Goal: Transaction & Acquisition: Purchase product/service

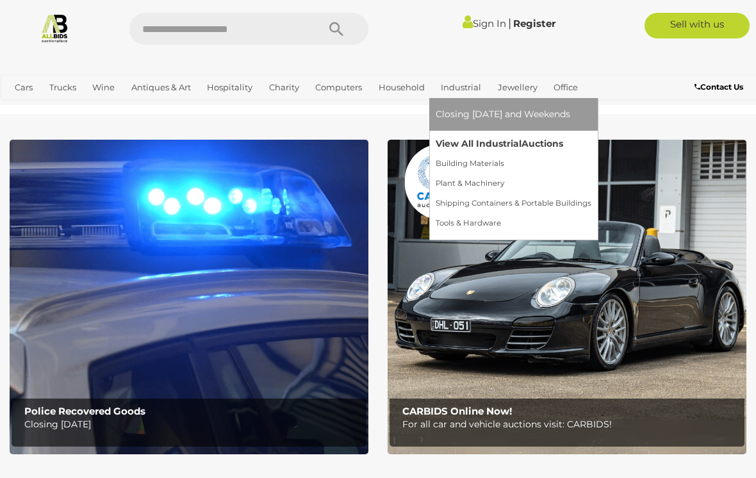
click at [530, 142] on span "Auctions" at bounding box center [543, 144] width 42 height 12
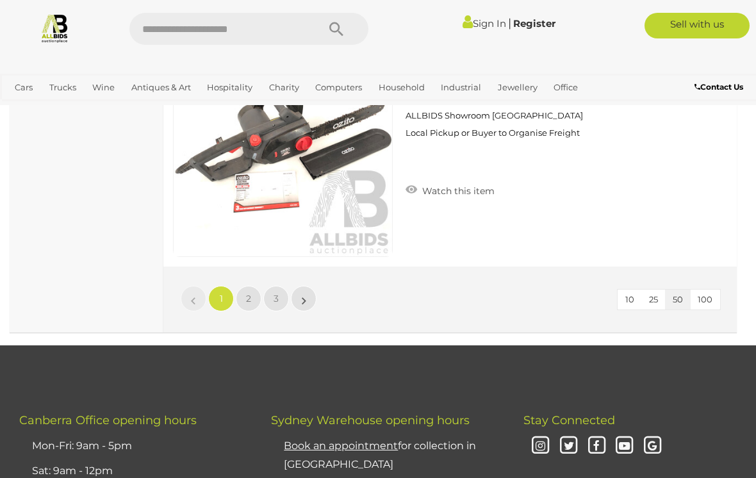
scroll to position [12151, 0]
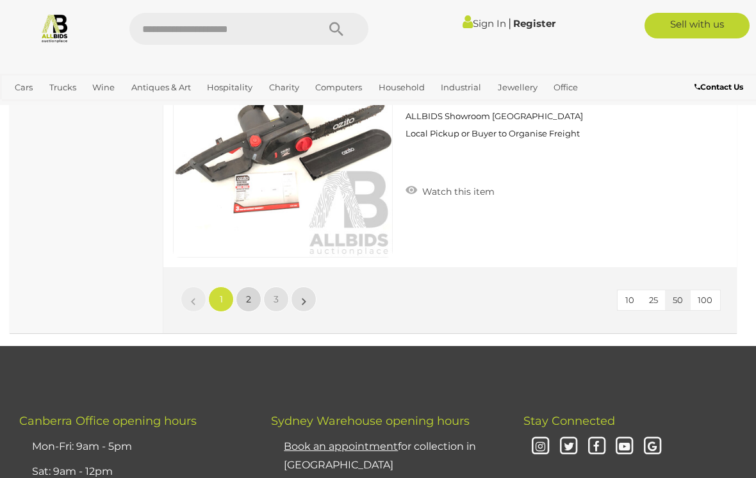
click at [245, 286] on link "2" at bounding box center [249, 299] width 26 height 26
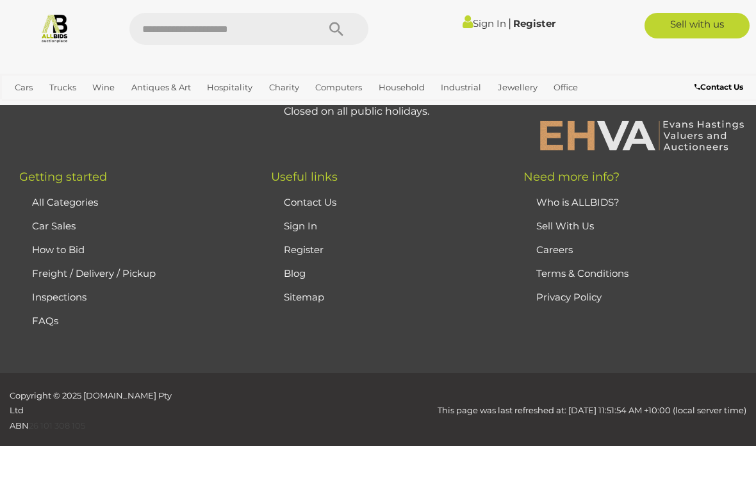
scroll to position [229, 0]
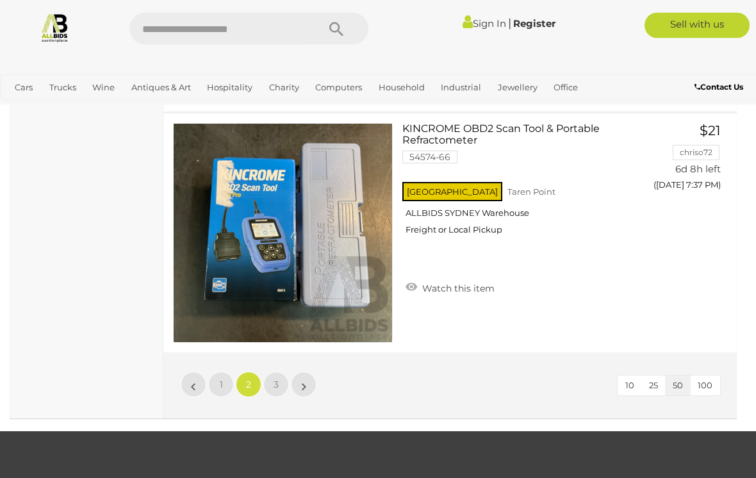
scroll to position [12066, 0]
click at [279, 372] on link "3" at bounding box center [276, 385] width 26 height 26
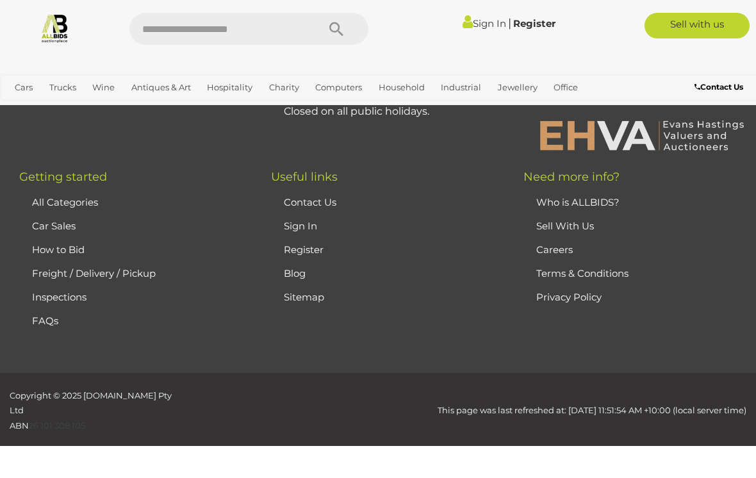
scroll to position [229, 0]
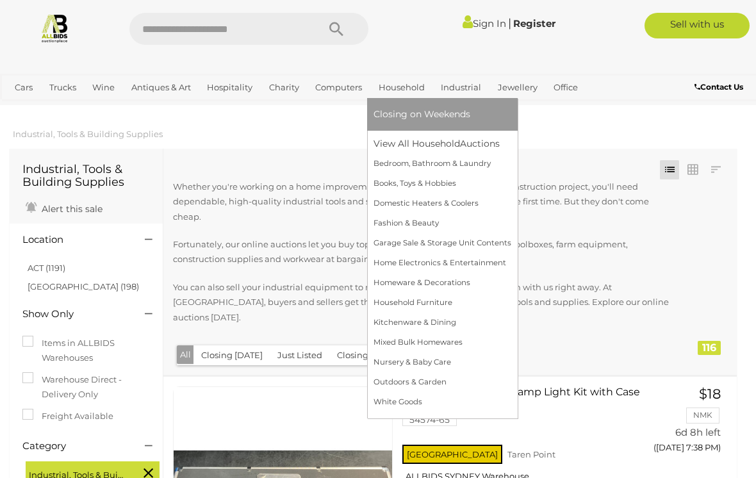
click at [471, 131] on ul "Closing on Weekends View All Household Auctions Bedroom, Bathroom & Laundry" at bounding box center [443, 255] width 138 height 314
click at [449, 145] on link "View All Household Auctions" at bounding box center [443, 144] width 138 height 20
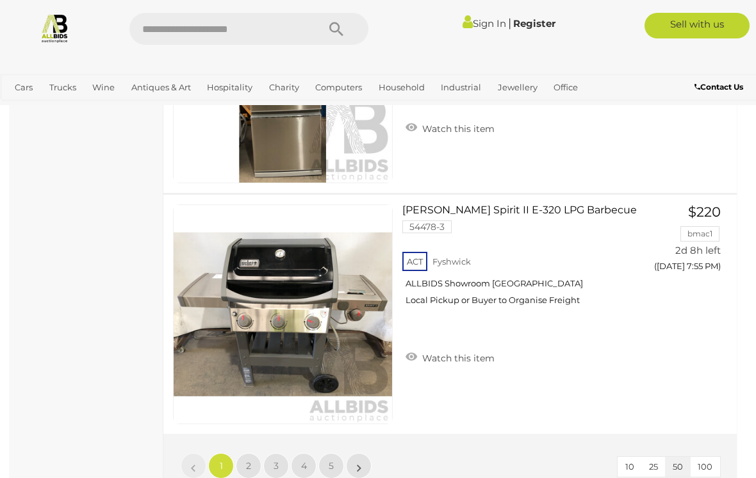
scroll to position [11946, 0]
click at [243, 456] on link "2" at bounding box center [249, 467] width 26 height 26
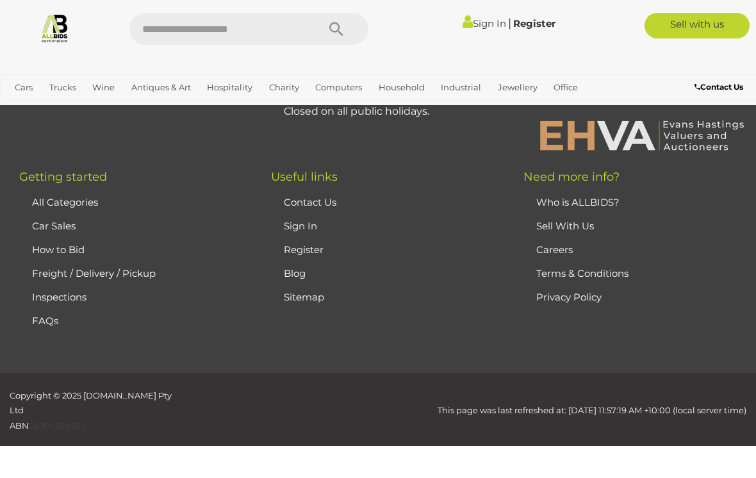
scroll to position [202, 0]
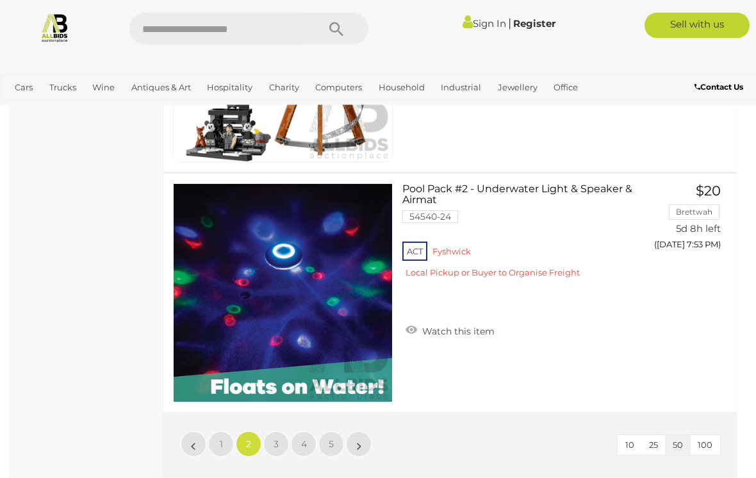
scroll to position [11964, 0]
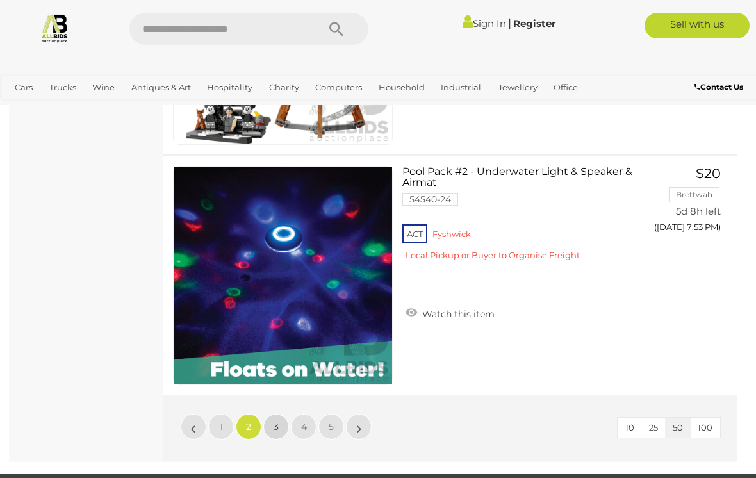
click at [285, 418] on link "3" at bounding box center [276, 427] width 26 height 26
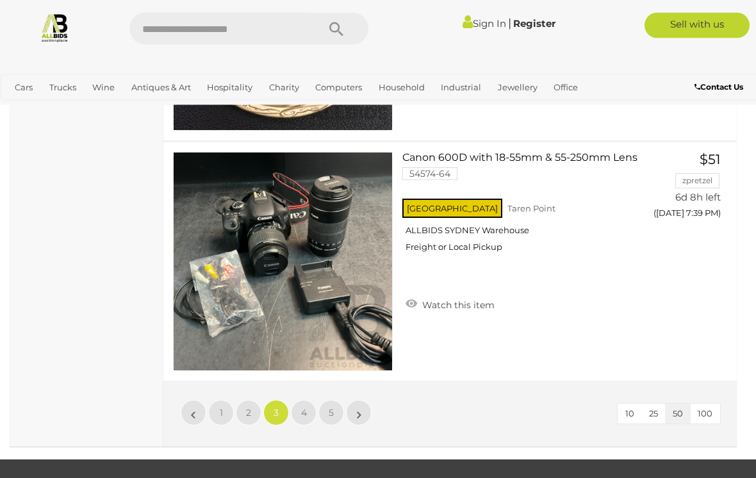
scroll to position [11995, 0]
click at [304, 407] on span "4" at bounding box center [304, 413] width 6 height 12
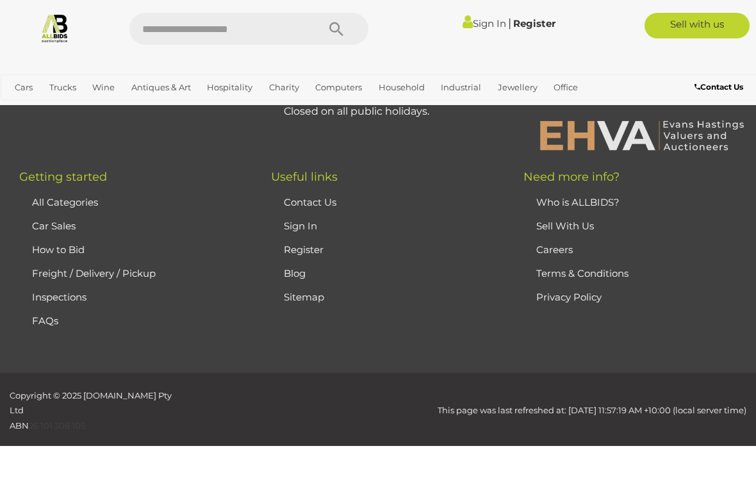
scroll to position [202, 0]
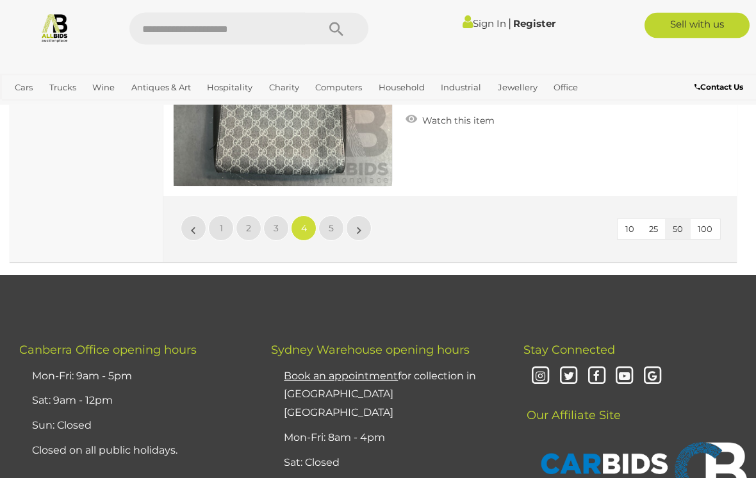
scroll to position [12179, 0]
click at [326, 224] on link "5" at bounding box center [331, 228] width 26 height 26
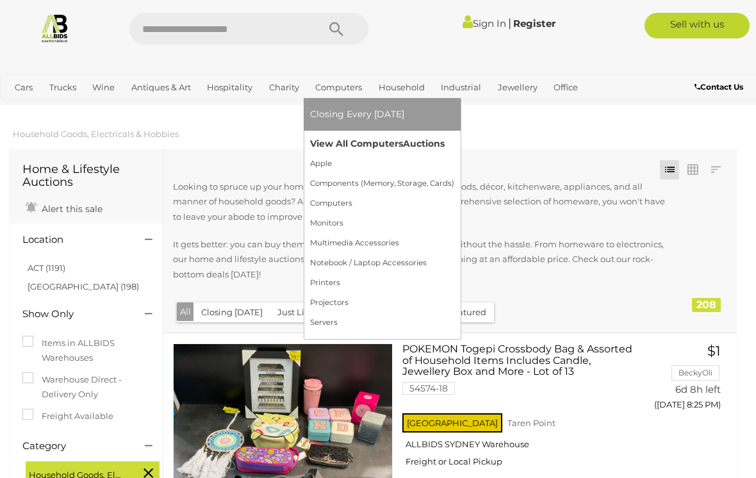
click at [377, 145] on link "View All Computers Auctions" at bounding box center [382, 144] width 144 height 20
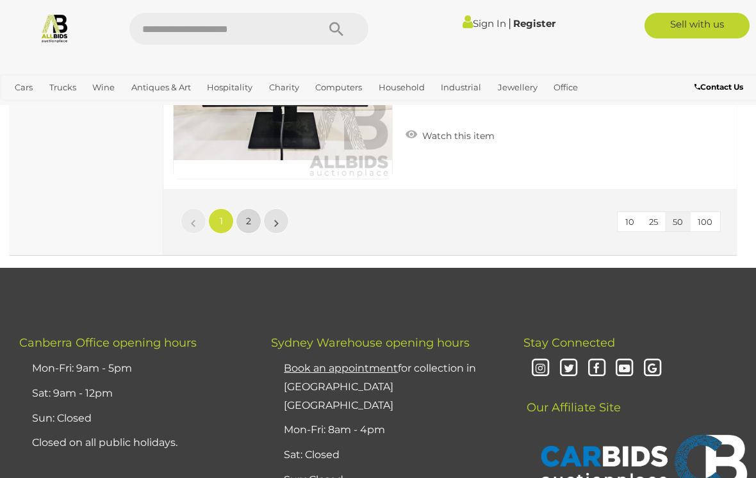
click at [258, 213] on link "2" at bounding box center [249, 221] width 26 height 26
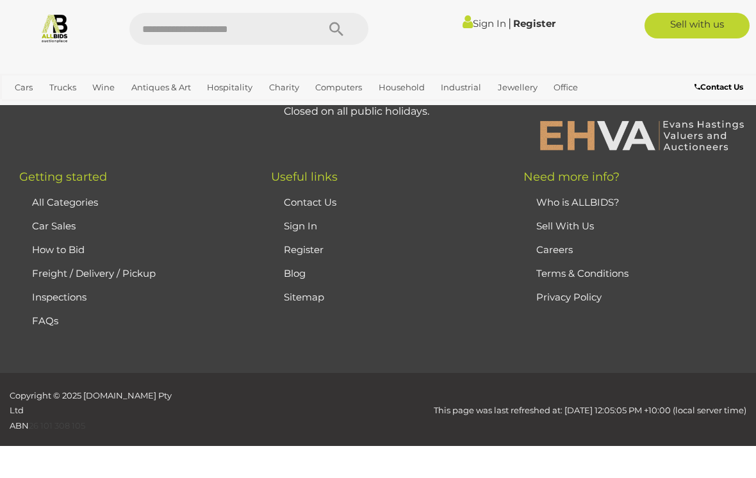
scroll to position [229, 0]
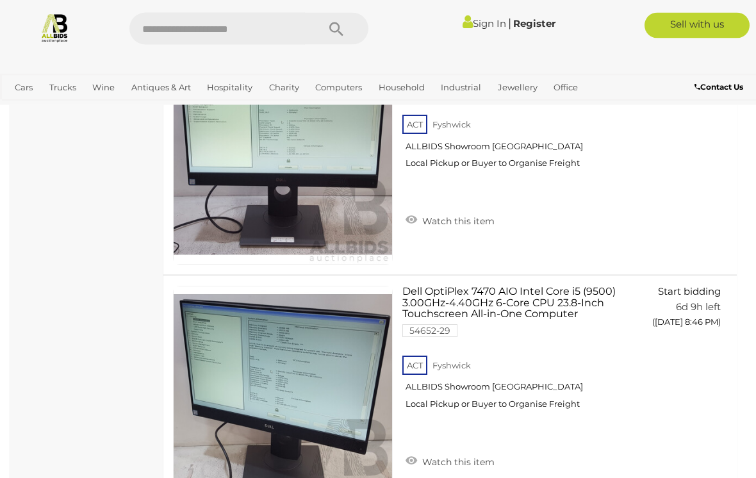
scroll to position [3699, 0]
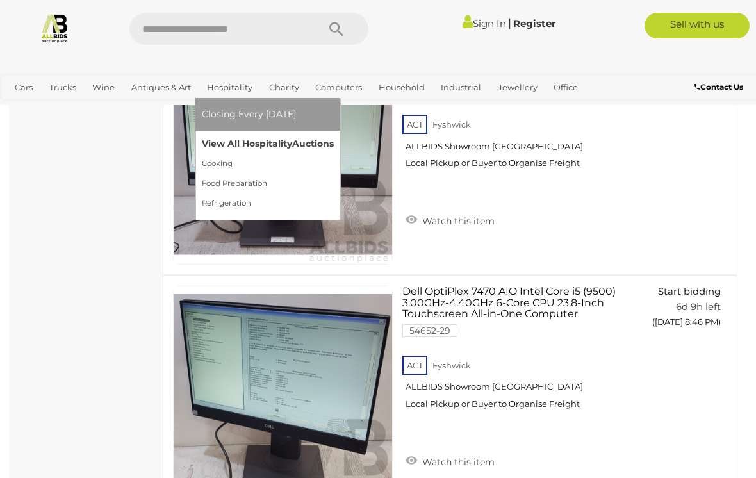
click at [295, 139] on link "View All Hospitality Auctions" at bounding box center [268, 144] width 132 height 20
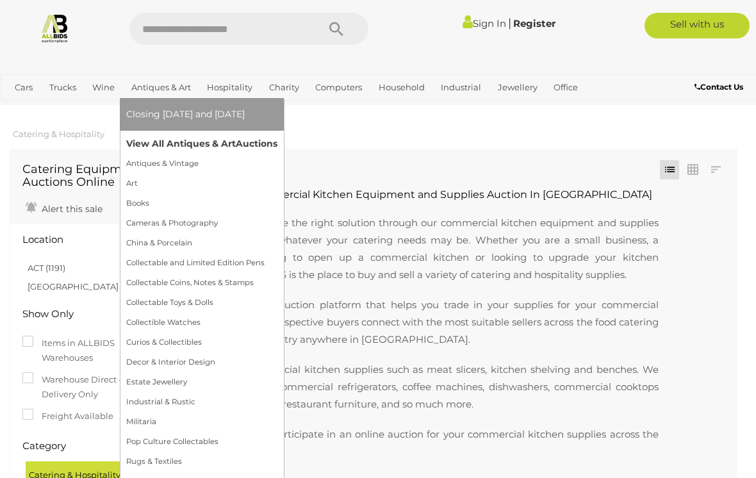
click at [242, 141] on span "Auctions" at bounding box center [257, 144] width 42 height 12
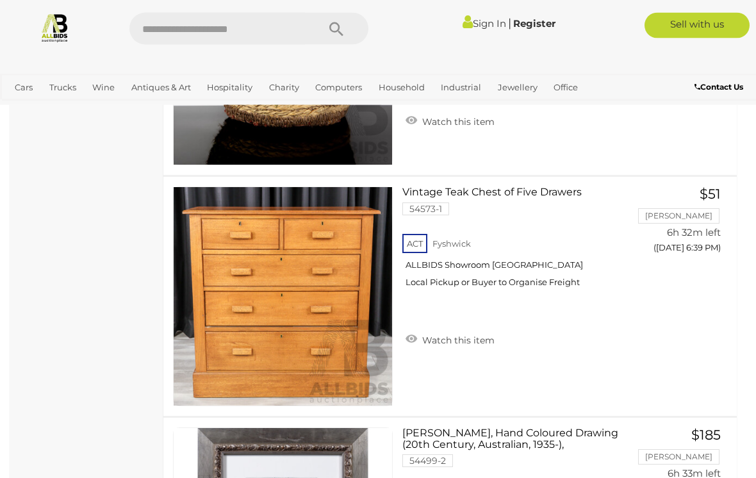
scroll to position [4611, 0]
click at [326, 307] on img at bounding box center [283, 296] width 219 height 219
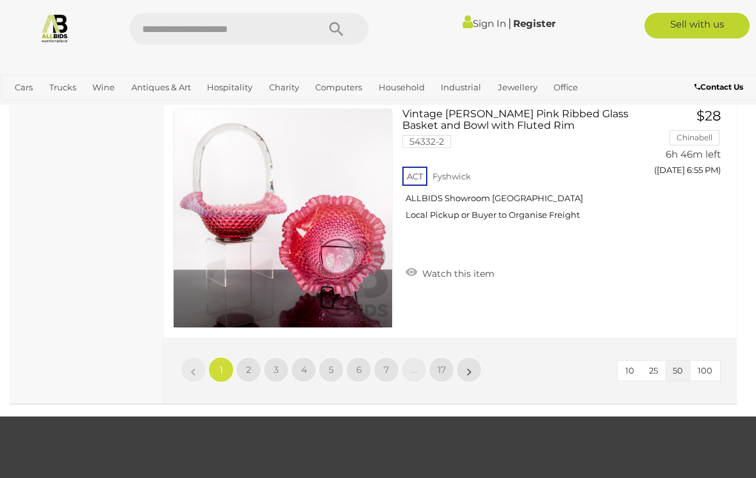
scroll to position [12176, 0]
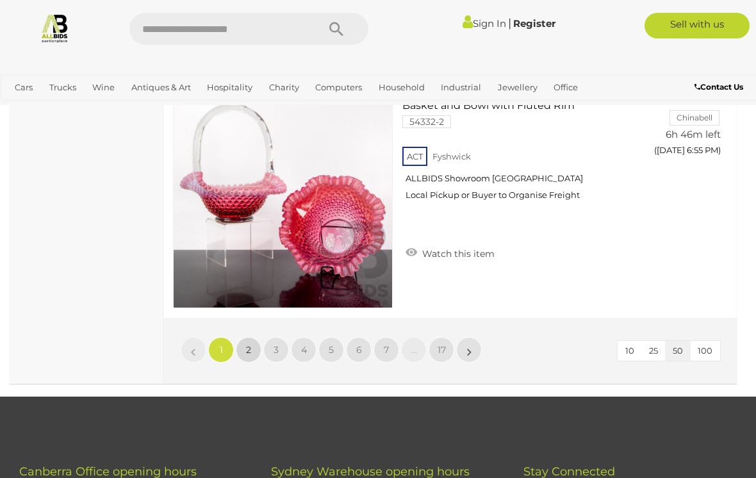
click at [253, 343] on link "2" at bounding box center [249, 350] width 26 height 26
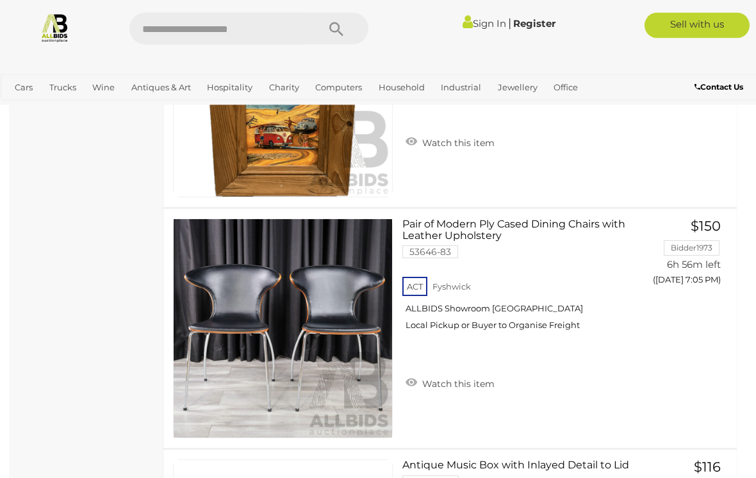
scroll to position [7229, 0]
click at [292, 329] on img at bounding box center [283, 328] width 219 height 219
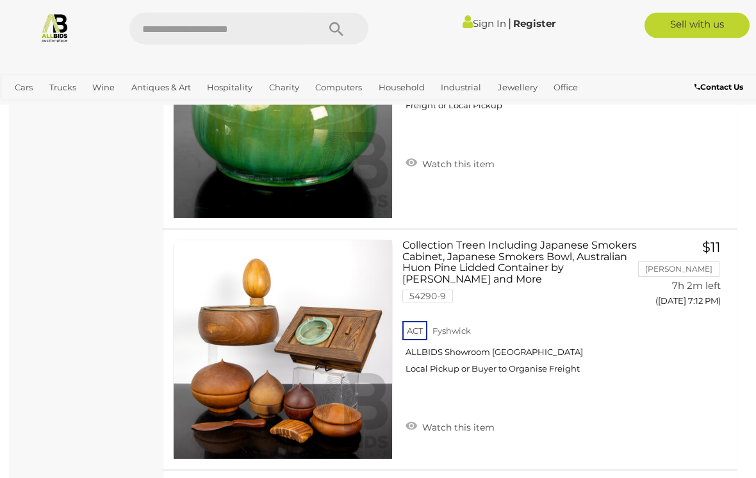
scroll to position [11789, 0]
click at [363, 365] on img at bounding box center [283, 349] width 219 height 219
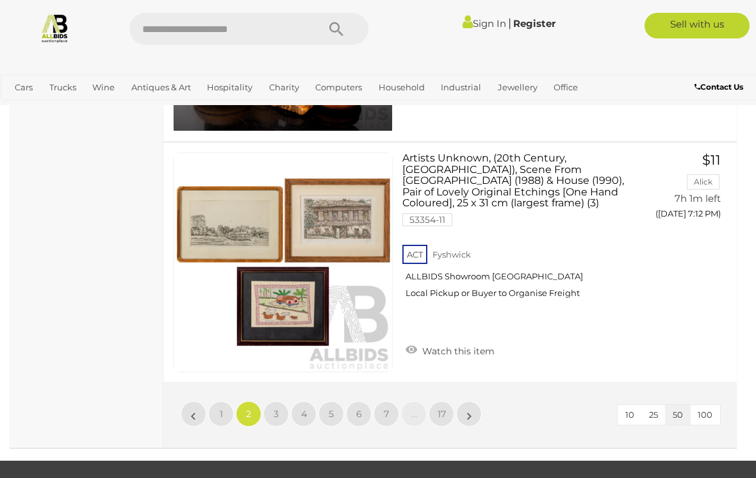
scroll to position [11976, 0]
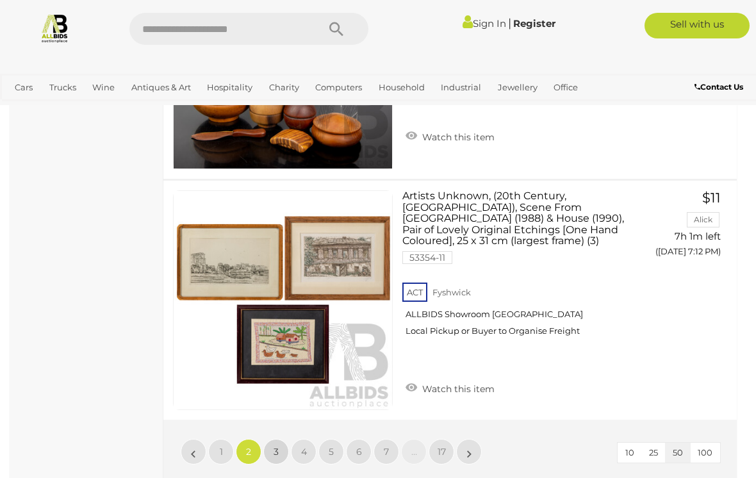
click at [283, 439] on link "3" at bounding box center [276, 452] width 26 height 26
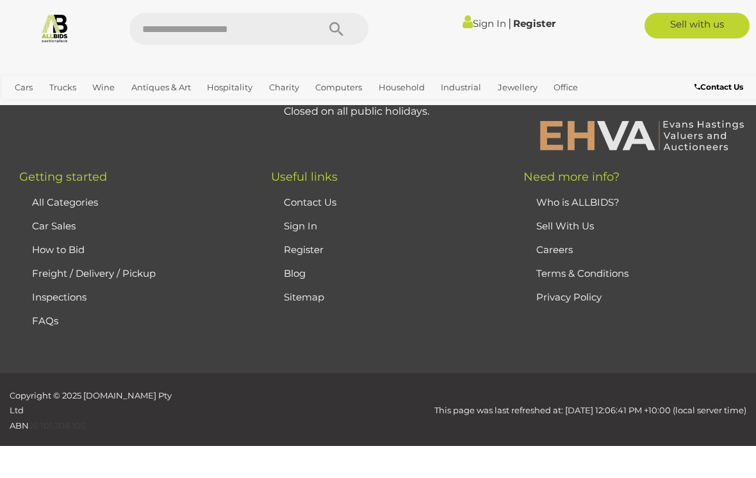
scroll to position [314, 0]
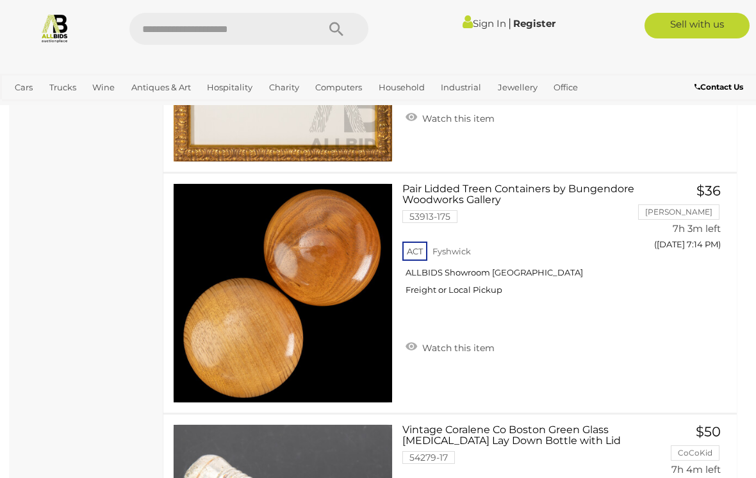
scroll to position [1487, 0]
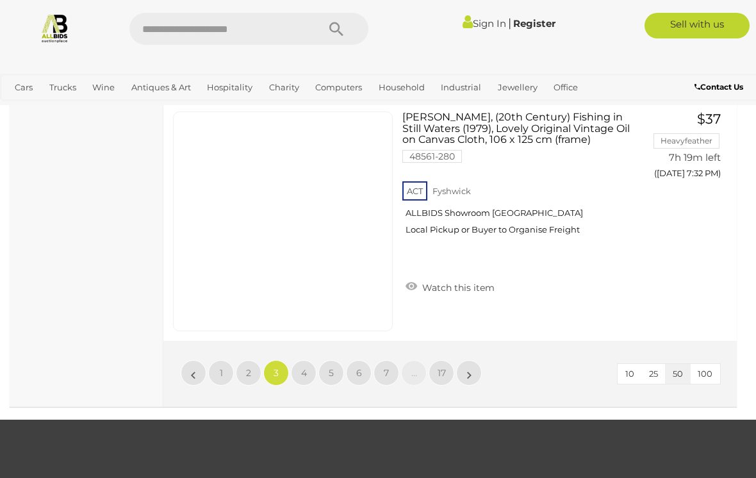
scroll to position [12152, 0]
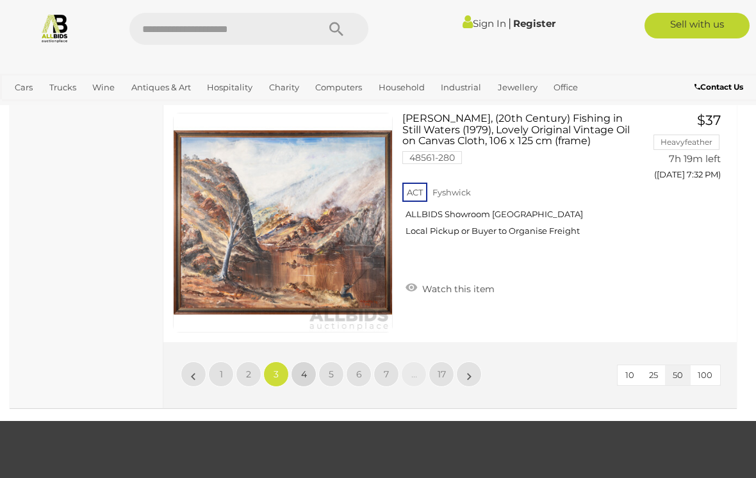
click at [296, 366] on link "4" at bounding box center [304, 374] width 26 height 26
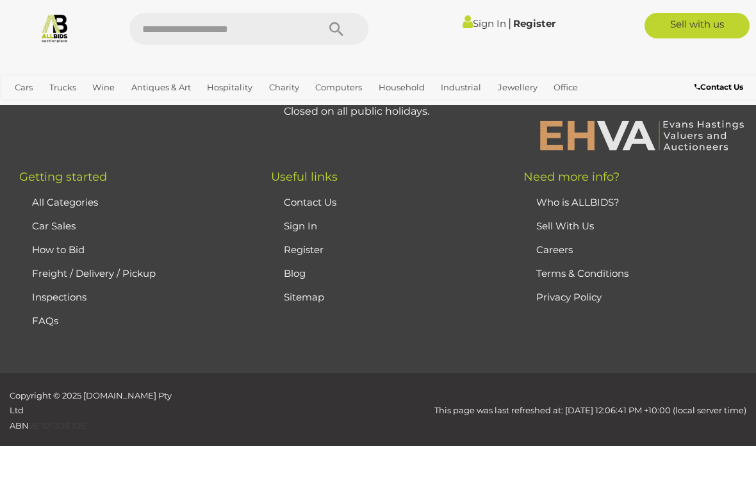
scroll to position [314, 0]
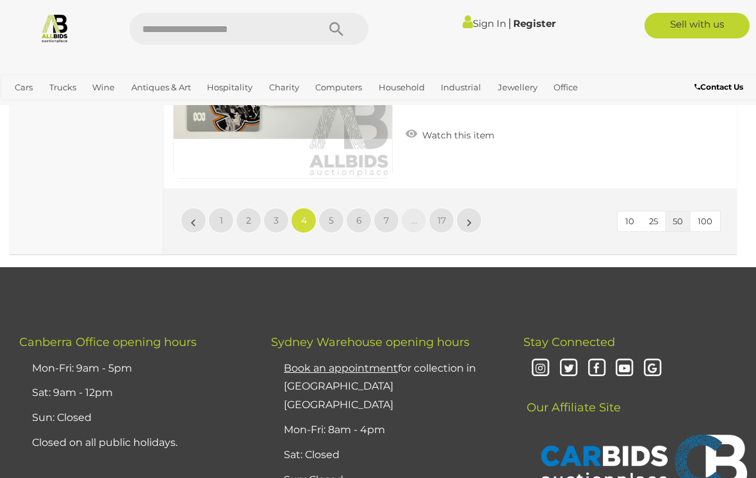
scroll to position [12306, 0]
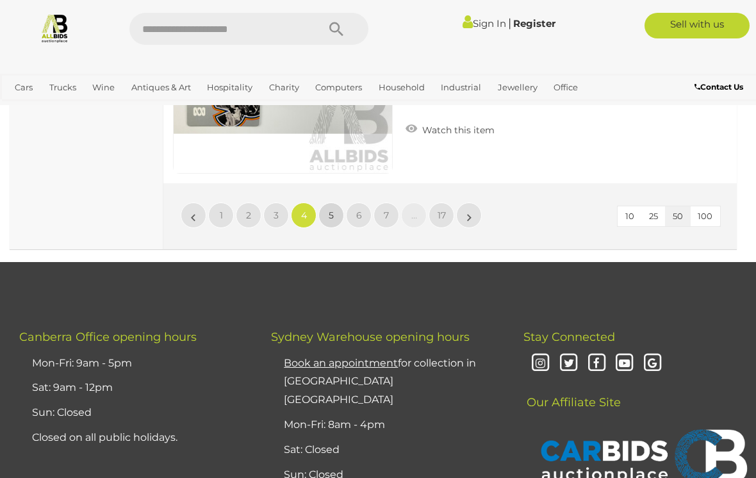
click at [333, 221] on link "5" at bounding box center [331, 215] width 26 height 26
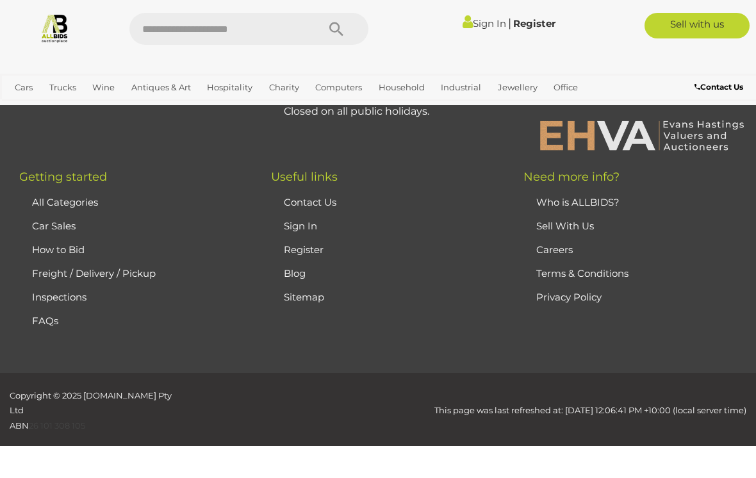
scroll to position [314, 0]
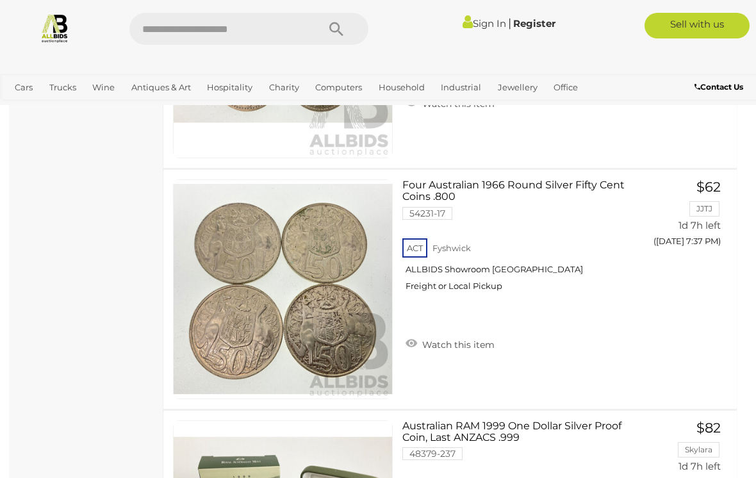
scroll to position [8986, 0]
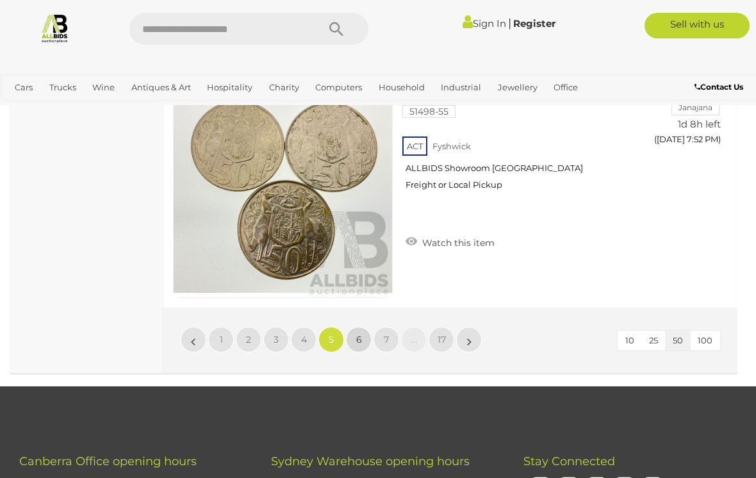
click at [352, 327] on link "6" at bounding box center [359, 340] width 26 height 26
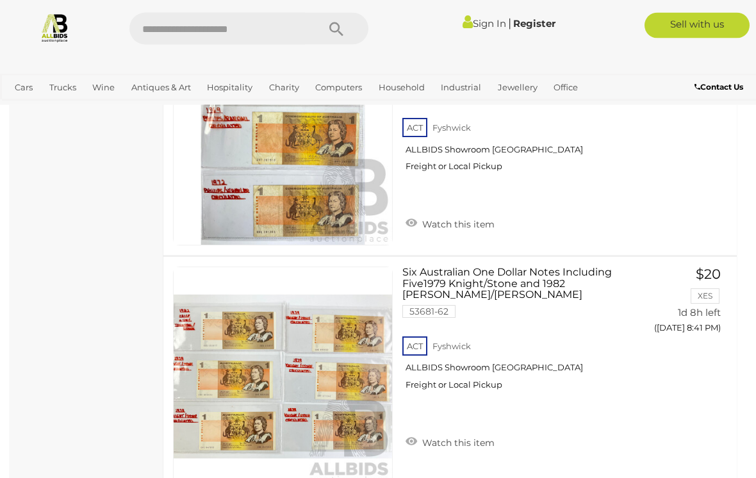
scroll to position [11528, 0]
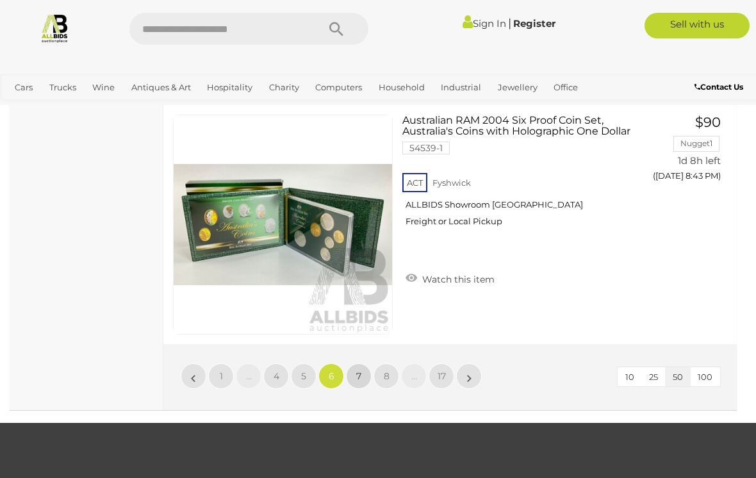
click at [359, 364] on link "7" at bounding box center [359, 376] width 26 height 26
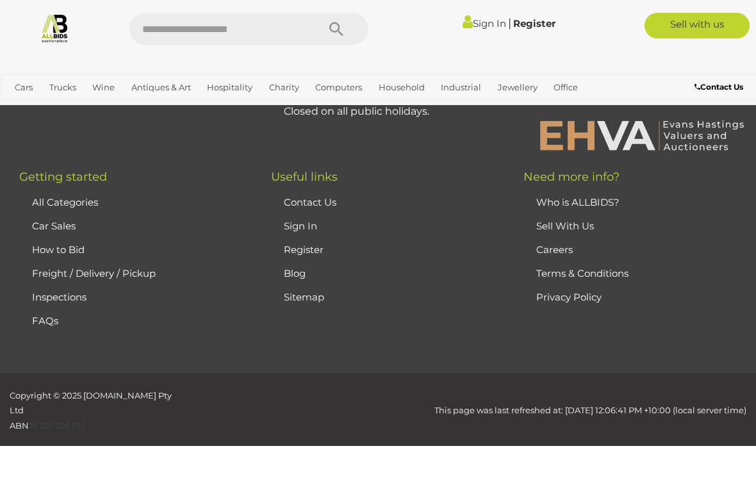
scroll to position [314, 0]
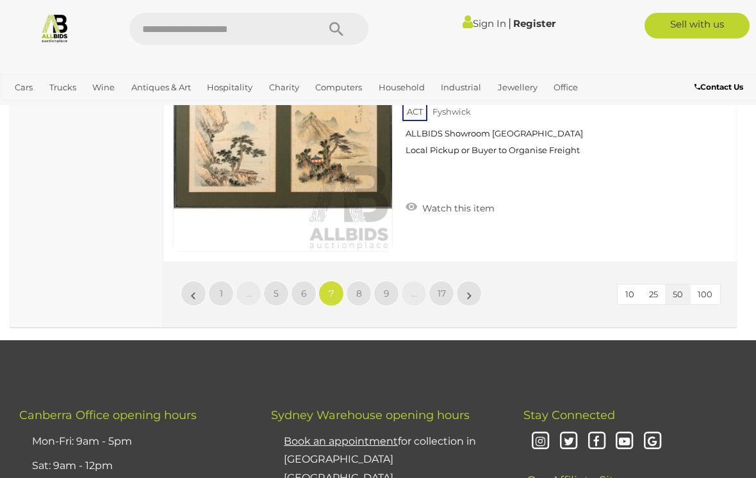
scroll to position [12228, 0]
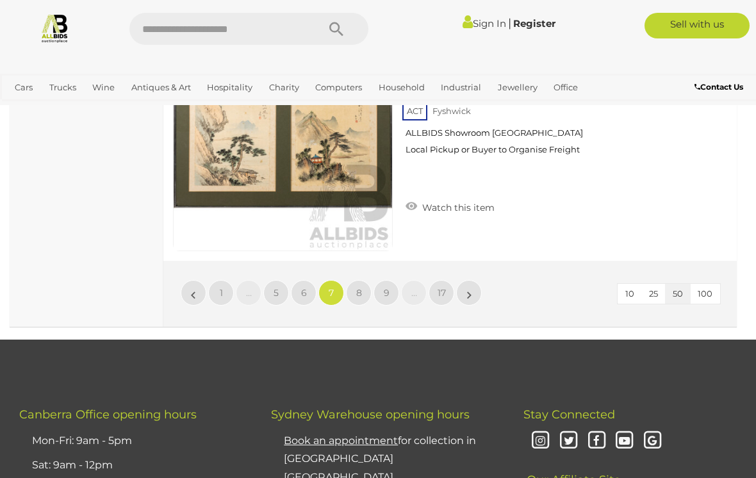
click at [411, 294] on link "…" at bounding box center [414, 293] width 26 height 26
click at [367, 291] on link "8" at bounding box center [359, 293] width 26 height 26
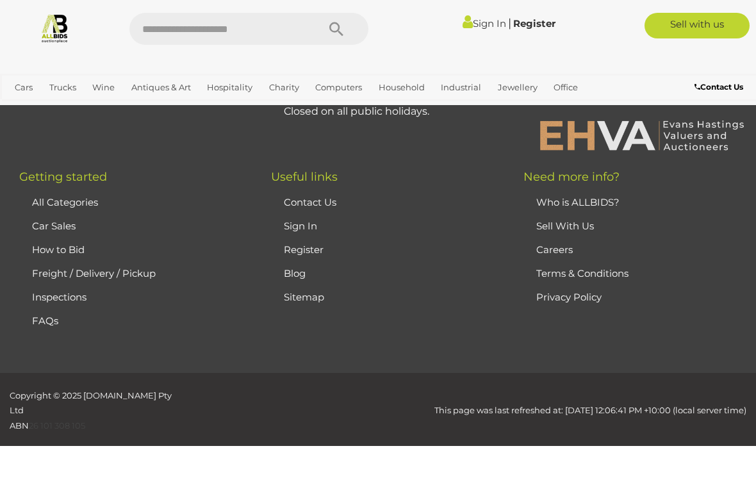
scroll to position [314, 0]
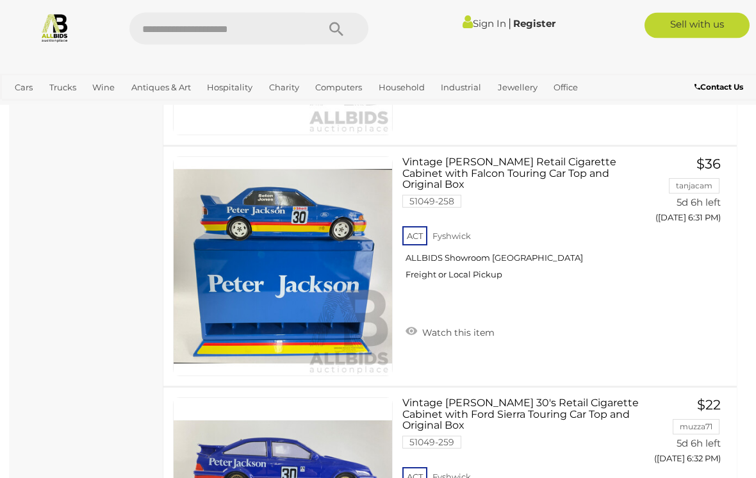
scroll to position [5103, 0]
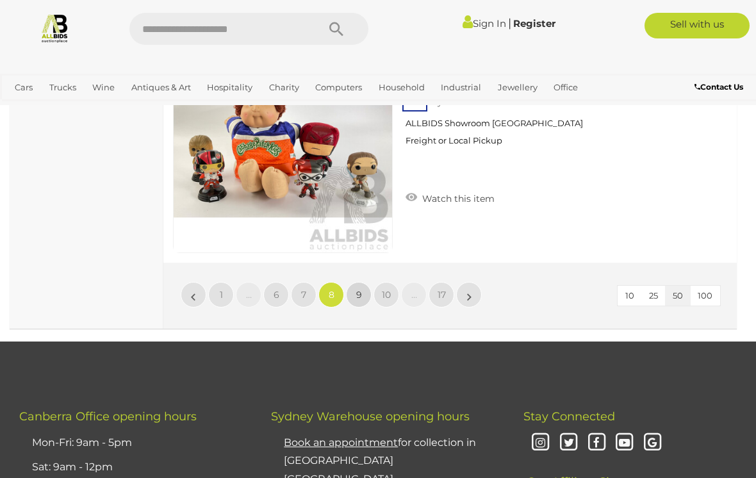
click at [349, 292] on link "9" at bounding box center [359, 295] width 26 height 26
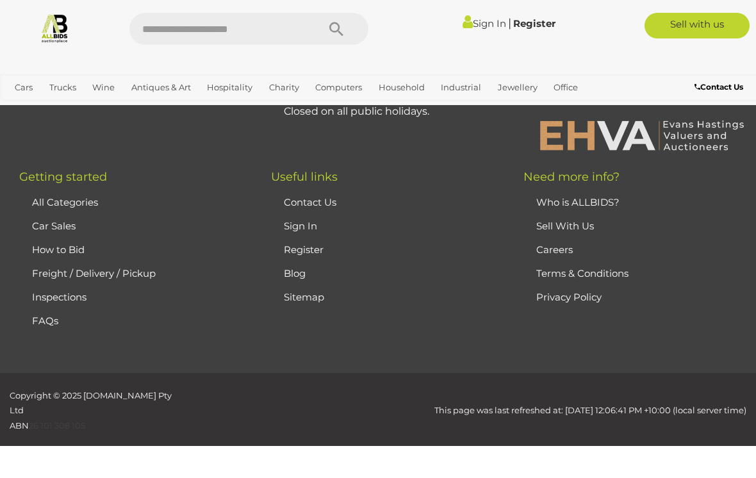
scroll to position [314, 0]
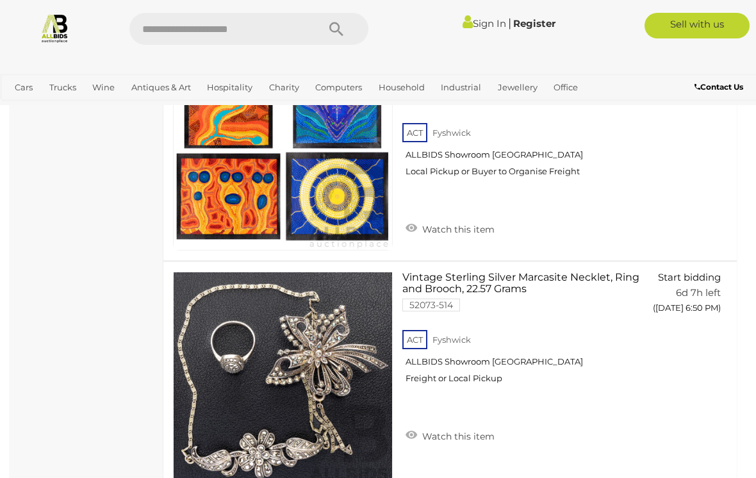
scroll to position [10783, 0]
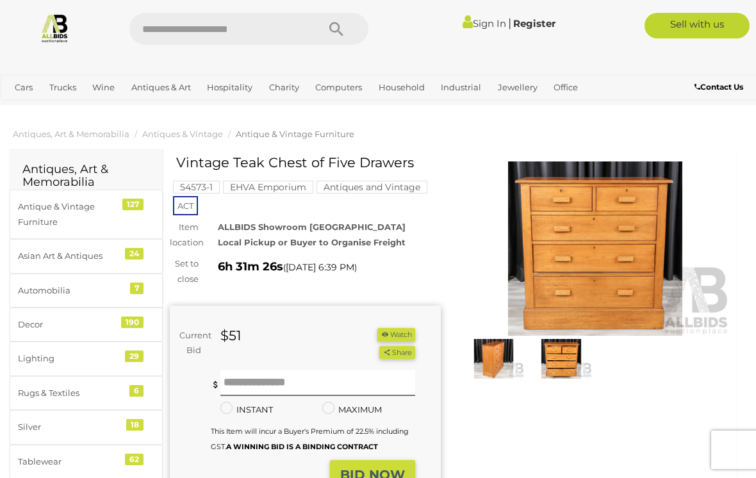
click at [565, 358] on img at bounding box center [562, 359] width 62 height 40
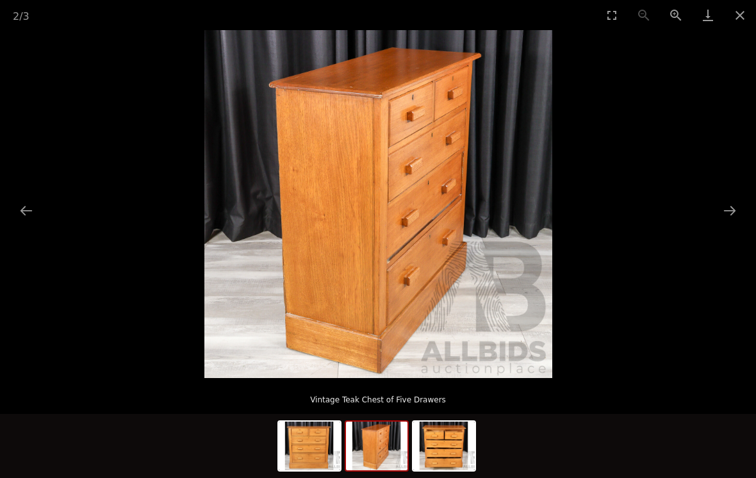
click at [372, 455] on img at bounding box center [377, 446] width 62 height 49
click at [738, 208] on button "Next slide" at bounding box center [729, 210] width 27 height 25
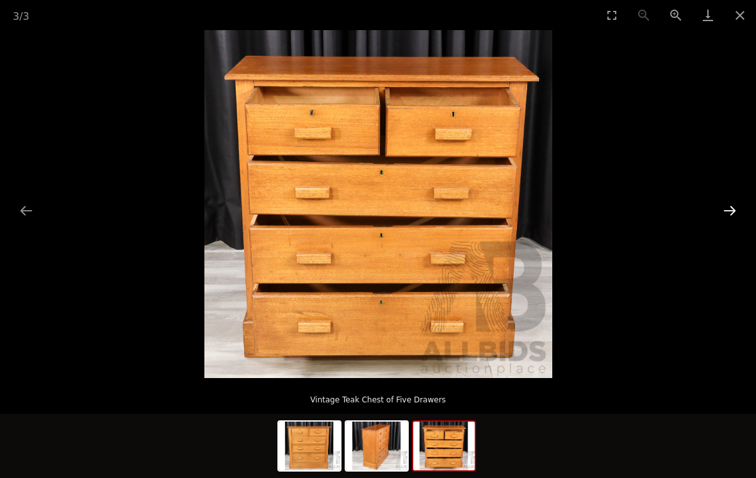
click at [727, 202] on button "Next slide" at bounding box center [729, 210] width 27 height 25
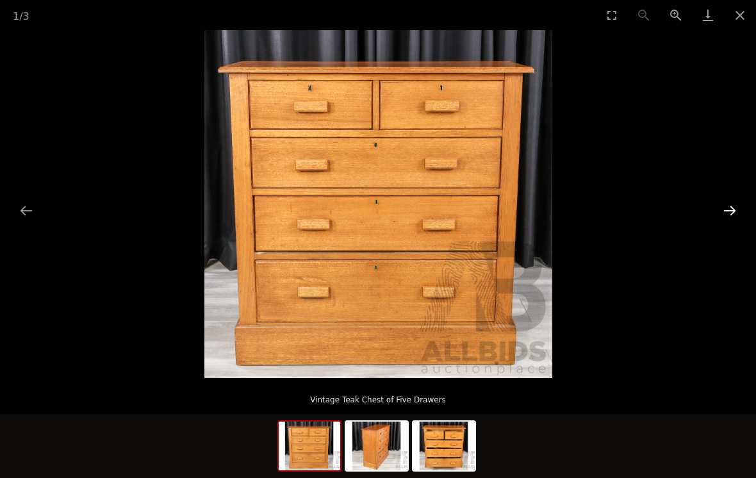
click at [722, 210] on button "Next slide" at bounding box center [729, 210] width 27 height 25
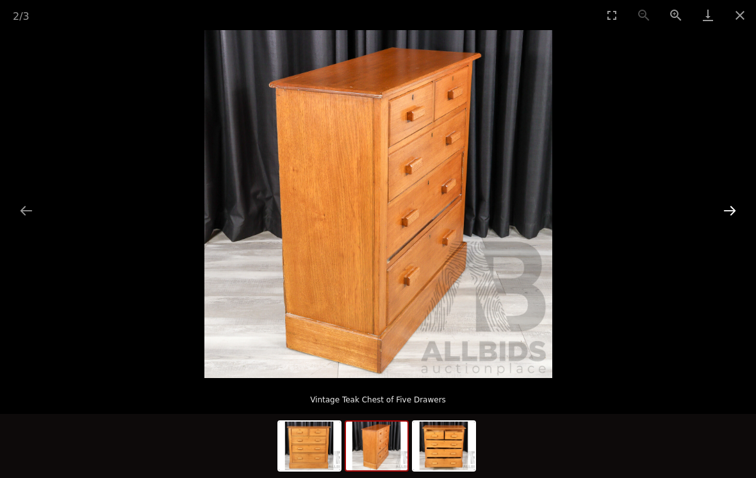
click at [722, 215] on button "Next slide" at bounding box center [729, 210] width 27 height 25
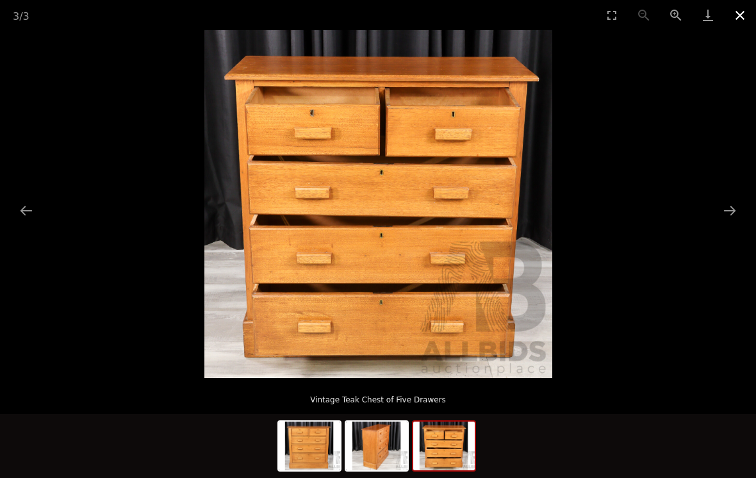
click at [733, 27] on button "Close gallery" at bounding box center [740, 15] width 32 height 30
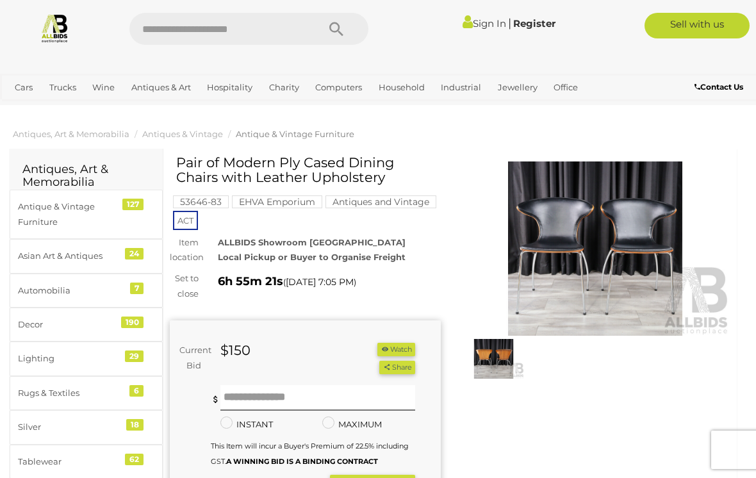
click at [495, 352] on img at bounding box center [494, 359] width 62 height 40
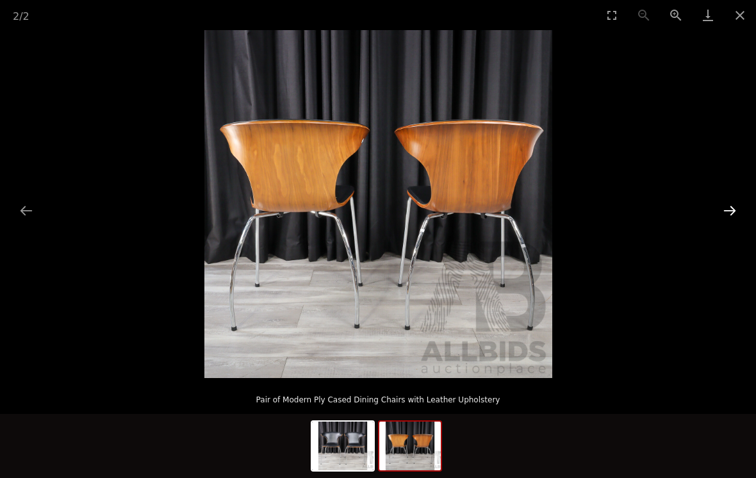
click at [734, 206] on button "Next slide" at bounding box center [729, 210] width 27 height 25
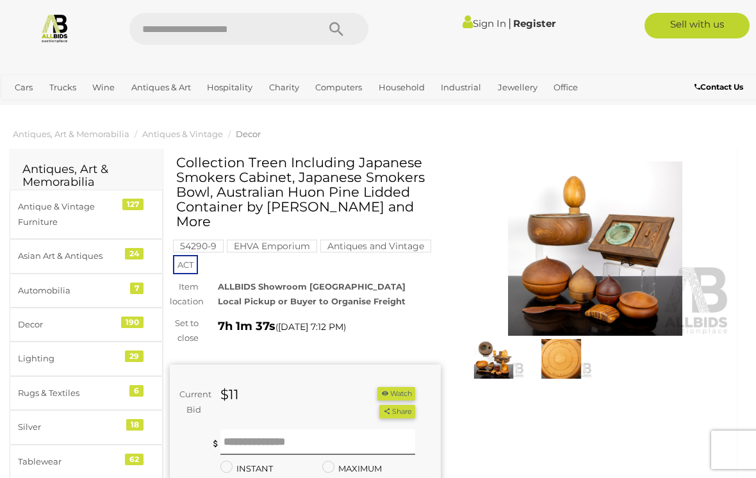
click at [563, 357] on img at bounding box center [562, 359] width 62 height 40
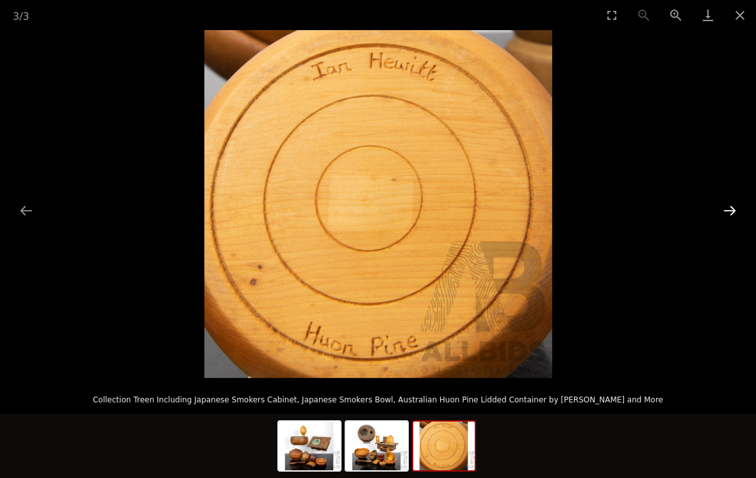
click at [725, 218] on button "Next slide" at bounding box center [729, 210] width 27 height 25
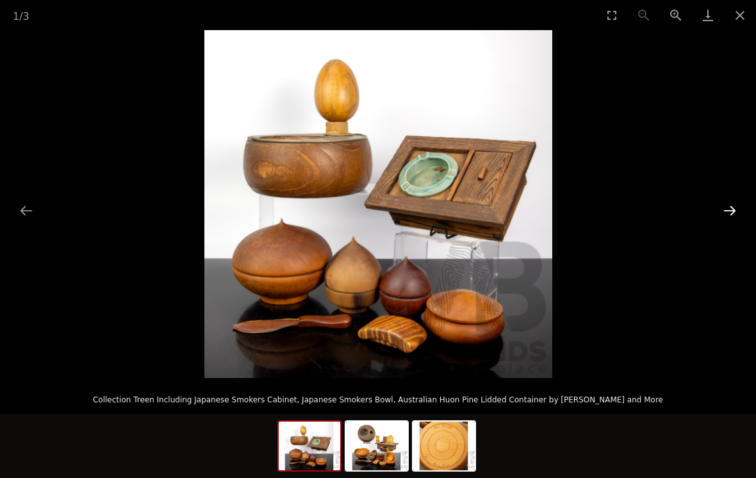
click at [729, 220] on button "Next slide" at bounding box center [729, 210] width 27 height 25
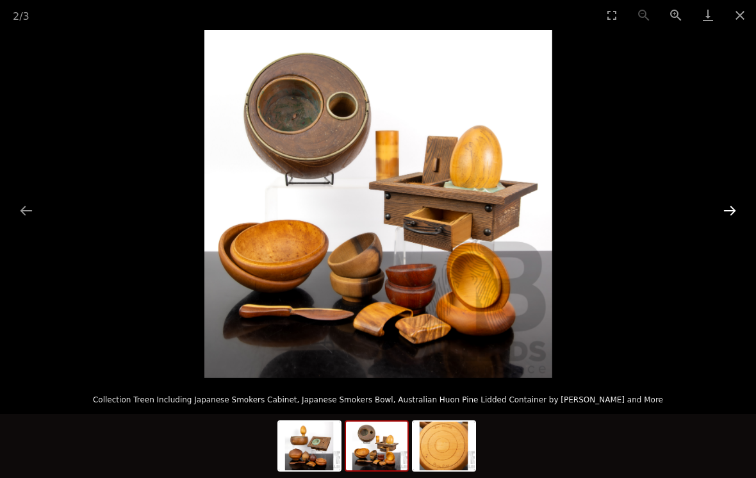
click at [729, 220] on button "Next slide" at bounding box center [729, 210] width 27 height 25
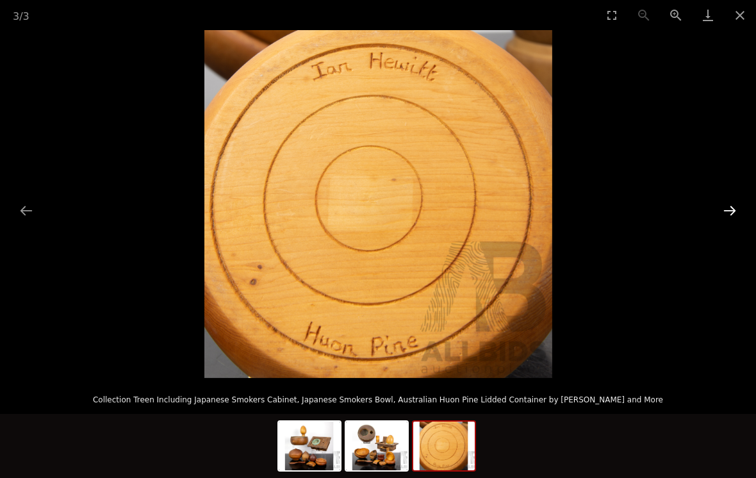
click at [733, 222] on button "Next slide" at bounding box center [729, 210] width 27 height 25
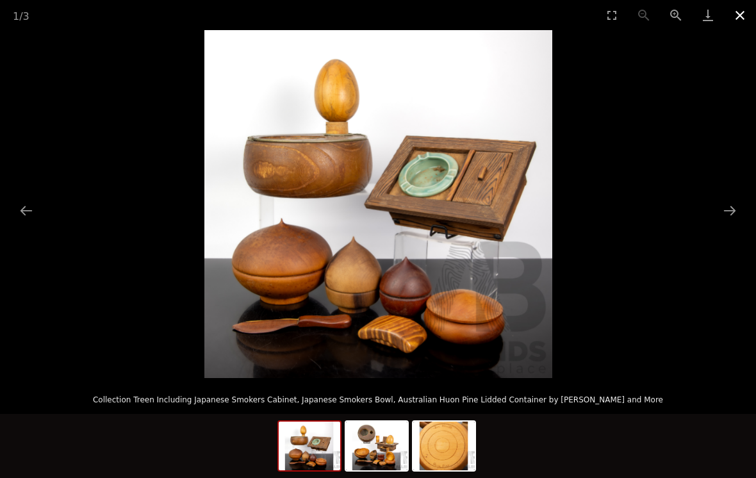
click at [741, 13] on button "Close gallery" at bounding box center [740, 15] width 32 height 30
